Goal: Find specific page/section: Find specific page/section

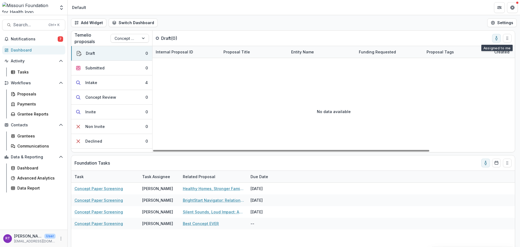
click at [495, 37] on icon "toggle-assigned-to-me" at bounding box center [496, 38] width 4 height 4
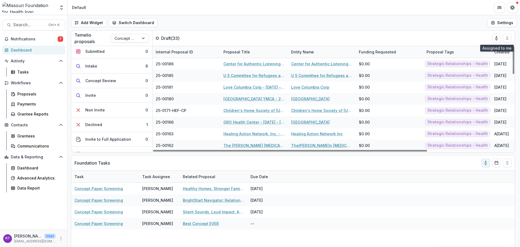
scroll to position [25, 0]
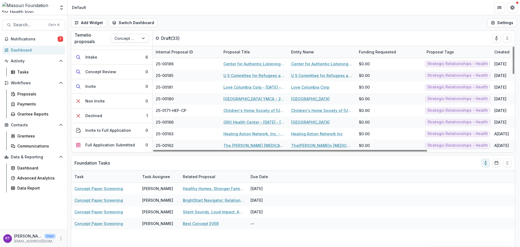
click at [28, 30] on button "Search... Ctrl + K" at bounding box center [33, 25] width 63 height 11
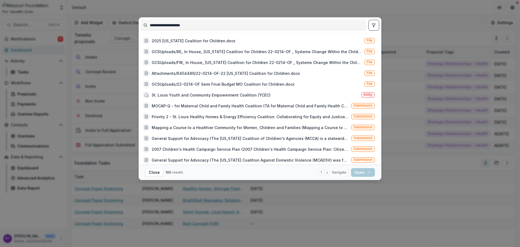
type input "**********"
click at [374, 29] on button "toggle filters" at bounding box center [373, 25] width 11 height 11
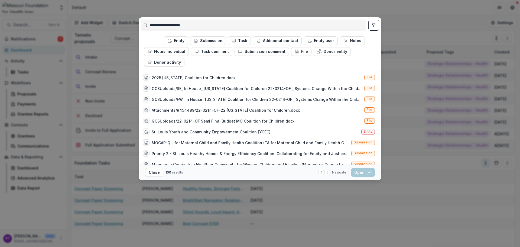
click at [175, 42] on button "Entity" at bounding box center [176, 40] width 24 height 9
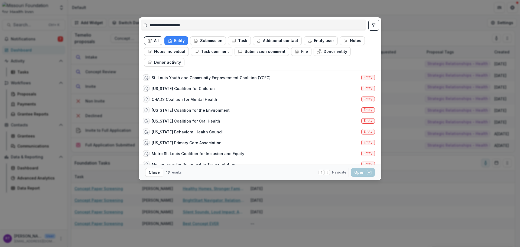
click at [281, 88] on div "[US_STATE] Coalition for Children Entity" at bounding box center [259, 88] width 236 height 11
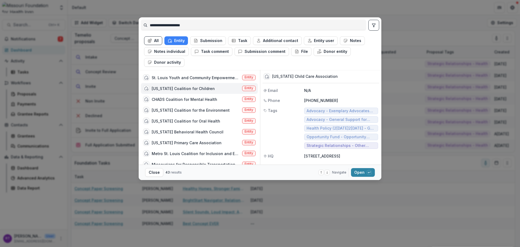
click at [367, 173] on div "button" at bounding box center [369, 172] width 5 height 5
